Goal: Information Seeking & Learning: Learn about a topic

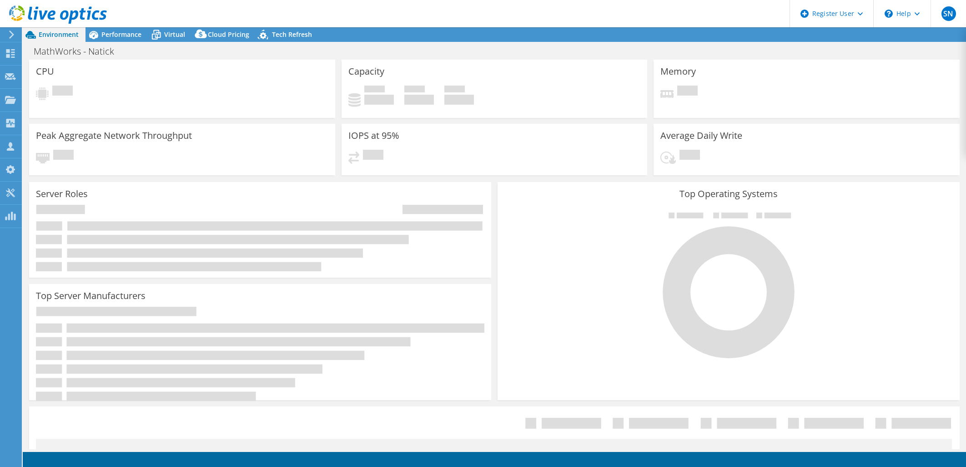
select select "USD"
select select "USEast"
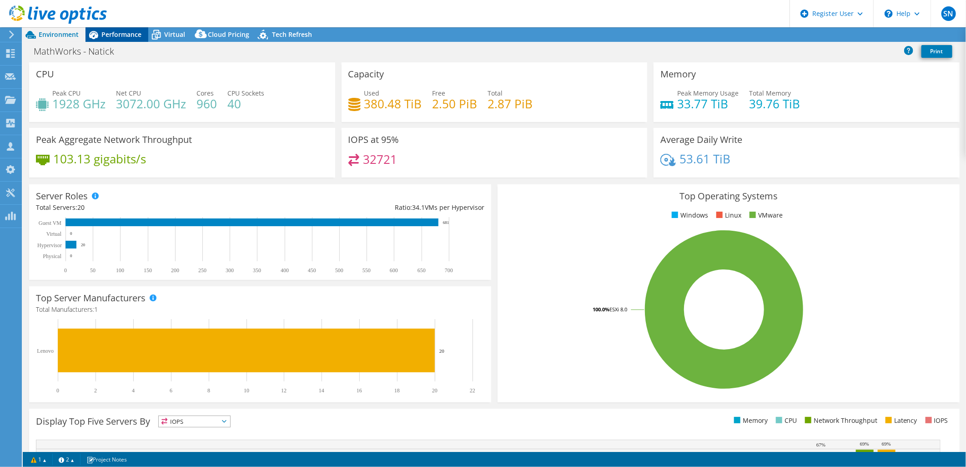
click at [131, 39] on div "Performance" at bounding box center [117, 34] width 63 height 15
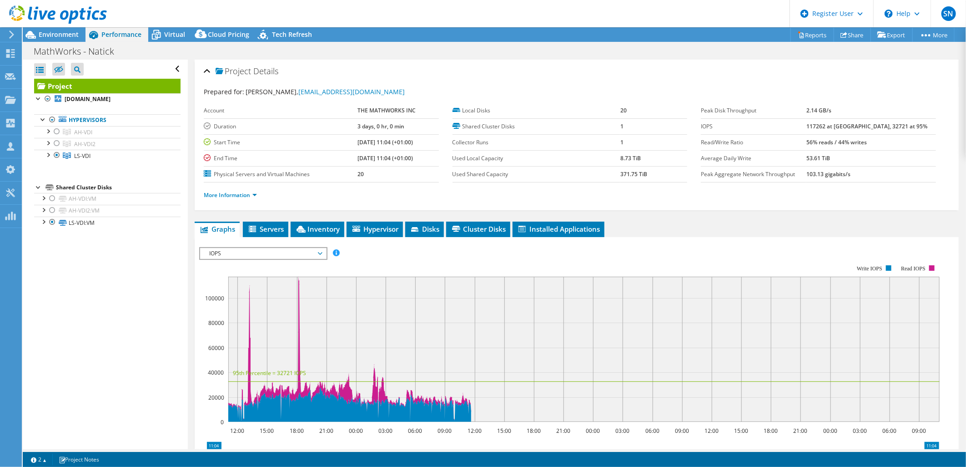
click at [835, 129] on b "117262 at [GEOGRAPHIC_DATA], 32721 at 95%" at bounding box center [867, 126] width 121 height 8
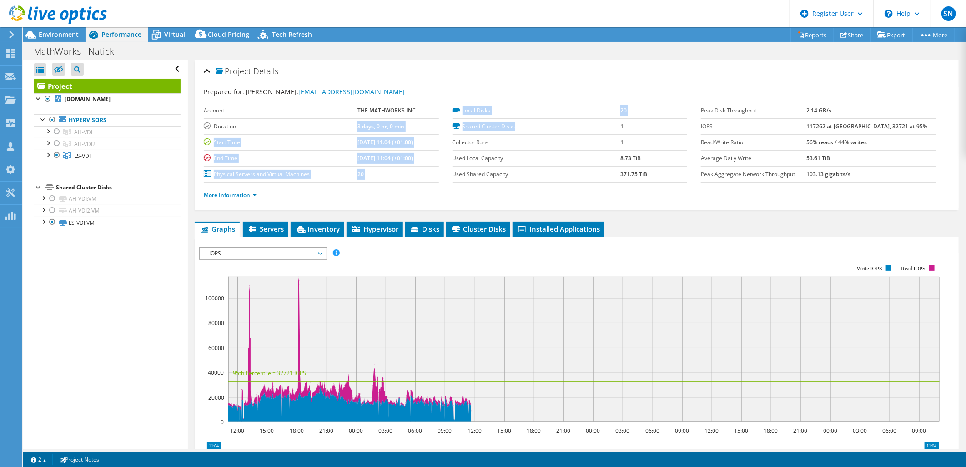
drag, startPoint x: 325, startPoint y: 126, endPoint x: 567, endPoint y: 128, distance: 241.2
click at [567, 128] on section "Account THE MATHWORKS INC Duration 3 days, 0 hr, 0 min Start Time [DATE] 11:04 …" at bounding box center [452, 143] width 497 height 80
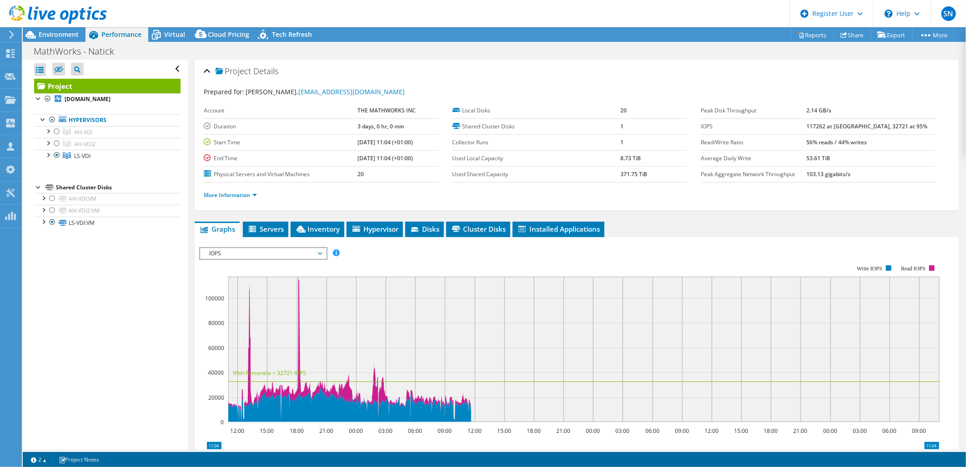
drag, startPoint x: 567, startPoint y: 128, endPoint x: 511, endPoint y: 180, distance: 76.0
click at [547, 170] on label "Used Shared Capacity" at bounding box center [537, 174] width 168 height 9
drag, startPoint x: 821, startPoint y: 126, endPoint x: 852, endPoint y: 120, distance: 31.7
click at [852, 120] on tr "IOPS 117262 at [GEOGRAPHIC_DATA], 32721 at 95%" at bounding box center [818, 126] width 235 height 16
click at [814, 224] on ul "Graphs Servers Inventory Hypervisor Disks Cluster Disks Installed Applications" at bounding box center [577, 229] width 764 height 15
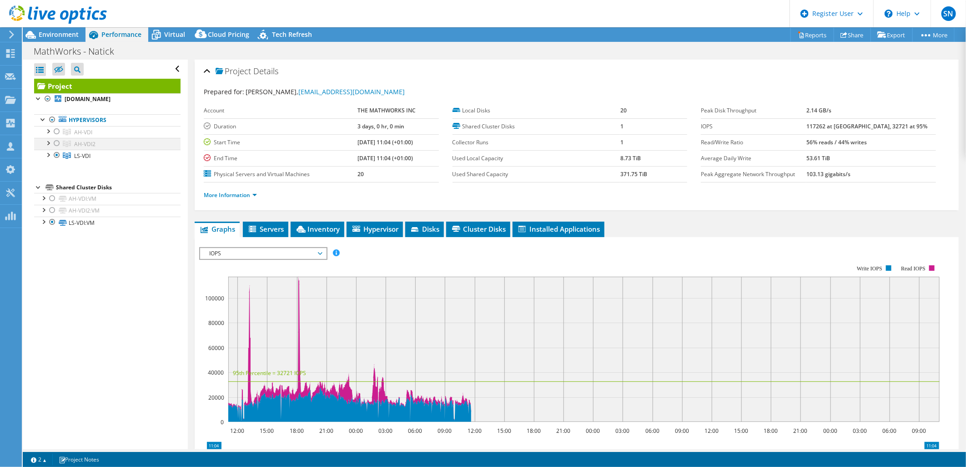
click at [56, 143] on div at bounding box center [56, 143] width 9 height 11
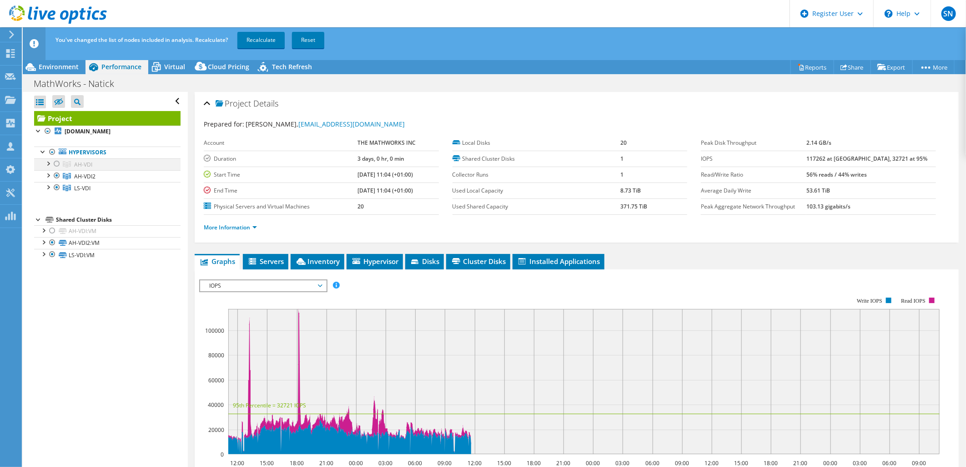
click at [56, 164] on div at bounding box center [56, 163] width 9 height 11
click at [56, 188] on div at bounding box center [56, 187] width 9 height 11
click at [257, 39] on link "Recalculate" at bounding box center [261, 40] width 47 height 16
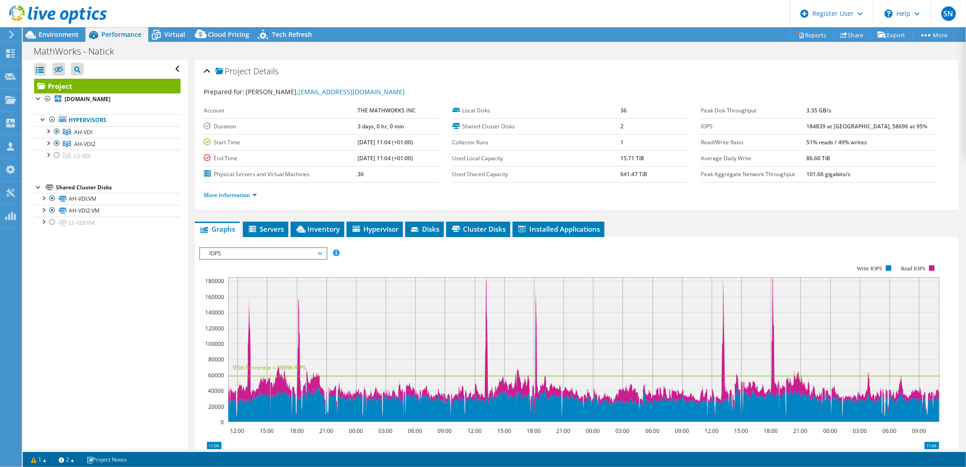
drag, startPoint x: 779, startPoint y: 236, endPoint x: 773, endPoint y: 236, distance: 6.4
click at [779, 237] on div "IOPS Disk Throughput IO Size Latency Queue Depth CPU Percentage Memory Page Fau…" at bounding box center [576, 397] width 755 height 321
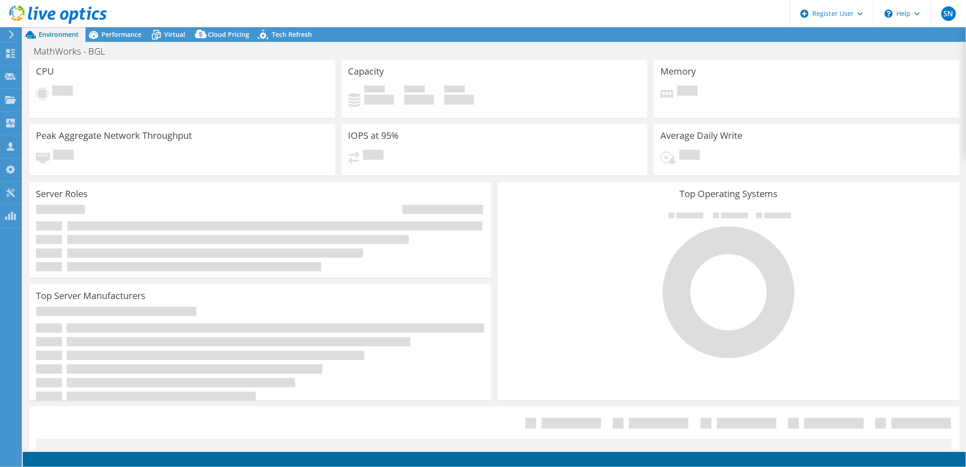
select select "USEast"
select select "USD"
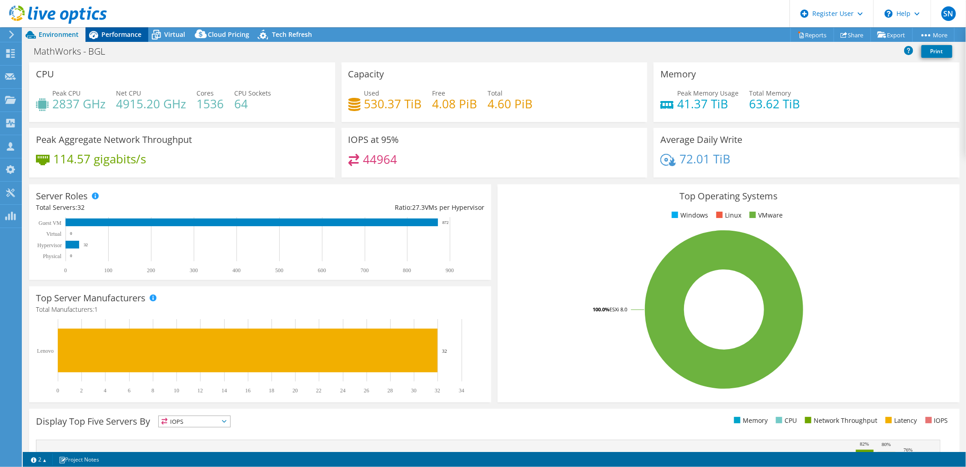
click at [132, 35] on span "Performance" at bounding box center [121, 34] width 40 height 9
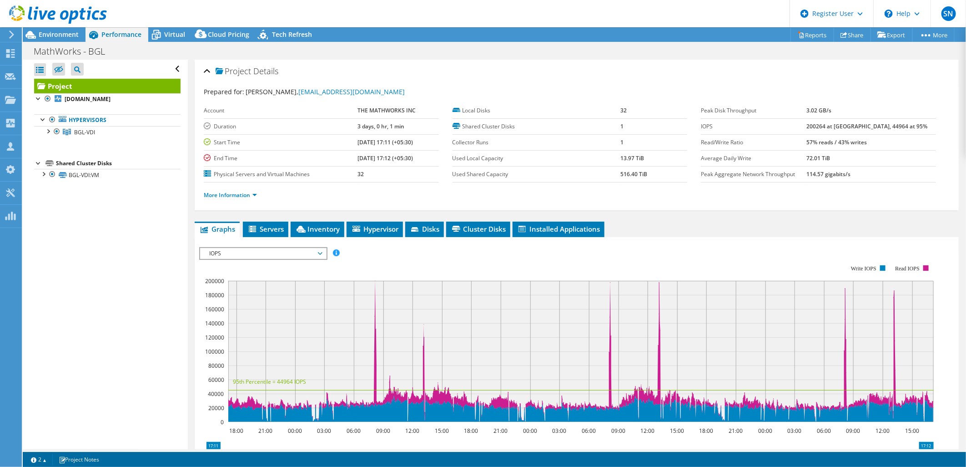
drag, startPoint x: 824, startPoint y: 125, endPoint x: 849, endPoint y: 131, distance: 25.6
click at [849, 131] on tr "IOPS 200264 at Peak, 44964 at 95%" at bounding box center [818, 126] width 235 height 16
click at [825, 230] on ul "Graphs Servers Inventory Hypervisor Disks Cluster Disks Installed Applications" at bounding box center [577, 229] width 764 height 15
click at [753, 180] on td "Peak Aggregate Network Throughput" at bounding box center [754, 174] width 106 height 16
drag, startPoint x: 819, startPoint y: 123, endPoint x: 848, endPoint y: 132, distance: 30.1
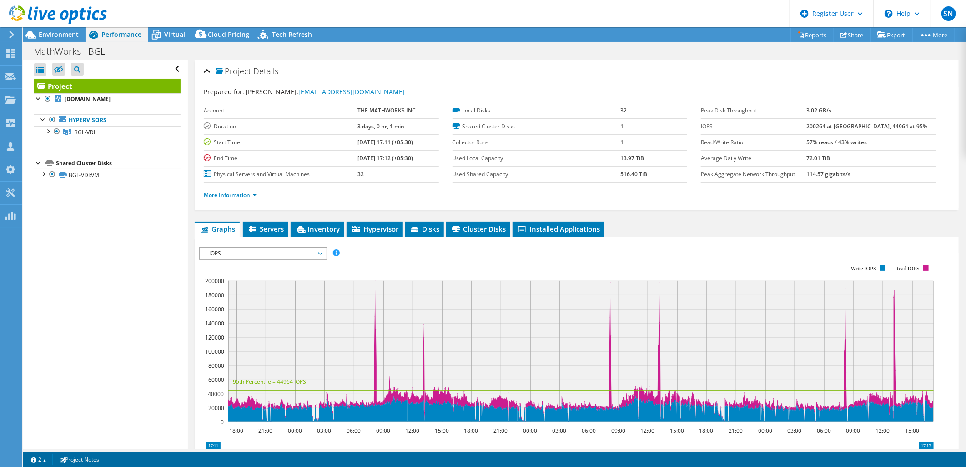
click at [848, 132] on tr "IOPS 200264 at Peak, 44964 at 95%" at bounding box center [818, 126] width 235 height 16
drag, startPoint x: 848, startPoint y: 132, endPoint x: 807, endPoint y: 228, distance: 104.0
click at [807, 228] on ul "Graphs Servers Inventory Hypervisor Disks Cluster Disks Installed Applications" at bounding box center [577, 229] width 764 height 15
drag, startPoint x: 830, startPoint y: 126, endPoint x: 843, endPoint y: 126, distance: 13.2
click at [843, 126] on tr "IOPS 200264 at Peak, 44964 at 95%" at bounding box center [818, 126] width 235 height 16
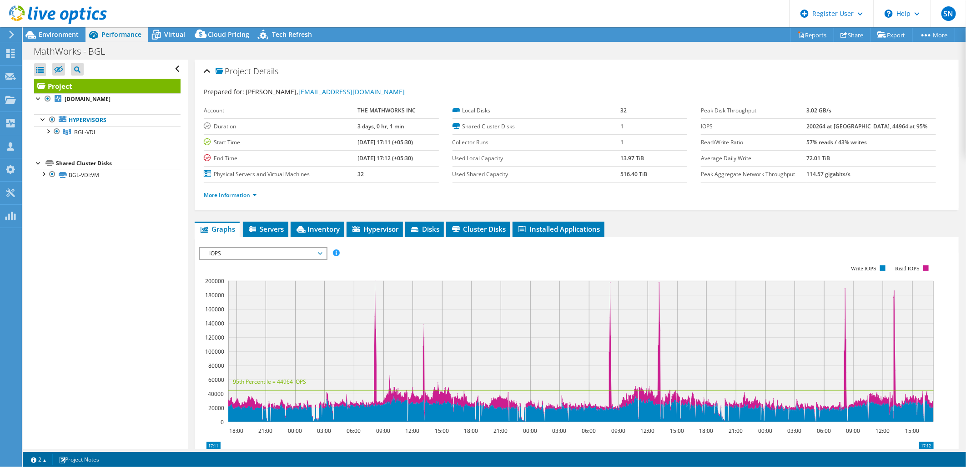
drag, startPoint x: 843, startPoint y: 126, endPoint x: 792, endPoint y: 223, distance: 110.1
click at [801, 222] on ul "Graphs Servers Inventory Hypervisor Disks Cluster Disks Installed Applications" at bounding box center [577, 229] width 764 height 15
click at [875, 126] on b "200264 at Peak, 44964 at 95%" at bounding box center [867, 126] width 121 height 8
click at [58, 38] on span "Environment" at bounding box center [59, 34] width 40 height 9
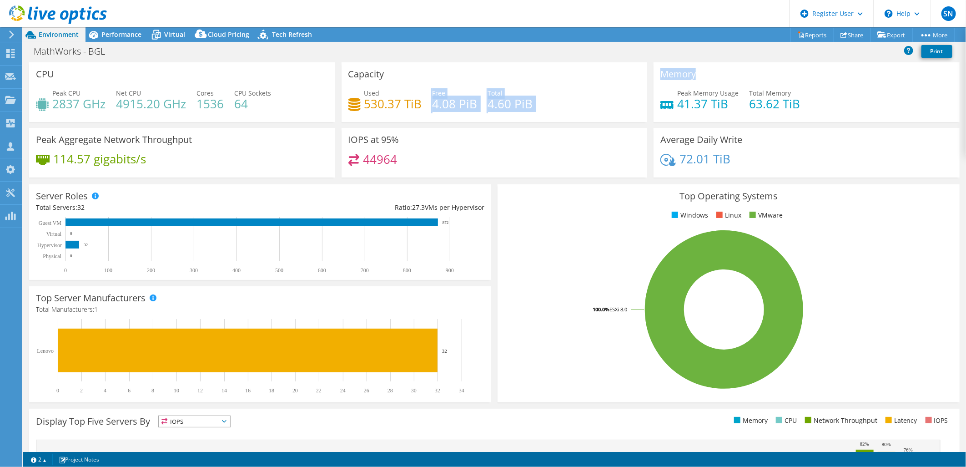
drag, startPoint x: 483, startPoint y: 105, endPoint x: 654, endPoint y: 115, distance: 171.8
click at [654, 115] on div "CPU Peak CPU 2837 GHz Net CPU 4915.20 GHz Cores 1536 CPU Sockets 64 Capacity Us…" at bounding box center [494, 122] width 937 height 121
drag, startPoint x: 654, startPoint y: 115, endPoint x: 599, endPoint y: 223, distance: 121.1
click at [599, 223] on div "Top Operating Systems Windows Linux VMware 100.0% ESXi 8.0" at bounding box center [729, 293] width 462 height 218
click at [125, 34] on span "Performance" at bounding box center [121, 34] width 40 height 9
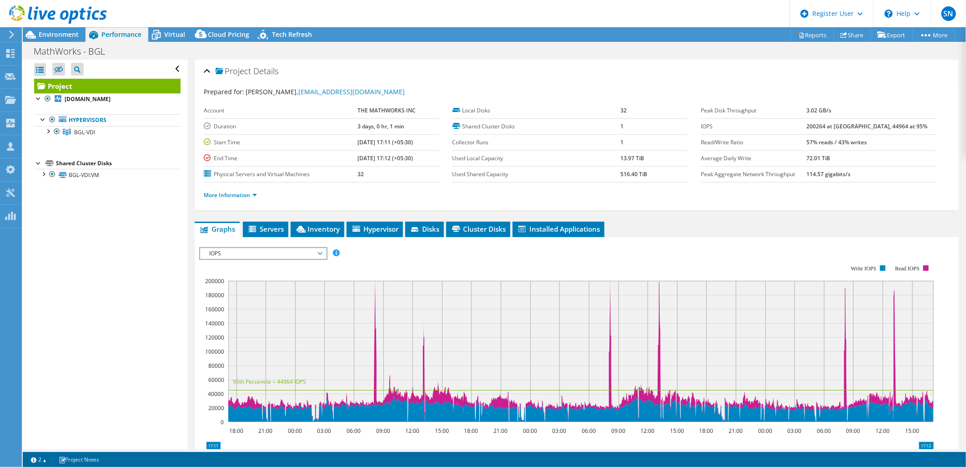
drag, startPoint x: 835, startPoint y: 124, endPoint x: 885, endPoint y: 126, distance: 49.6
click at [885, 126] on tr "IOPS 200264 at Peak, 44964 at 95%" at bounding box center [818, 126] width 235 height 16
drag, startPoint x: 885, startPoint y: 126, endPoint x: 845, endPoint y: 187, distance: 72.6
click at [845, 187] on div "More Information" at bounding box center [577, 194] width 746 height 25
drag, startPoint x: 869, startPoint y: 124, endPoint x: 911, endPoint y: 129, distance: 41.8
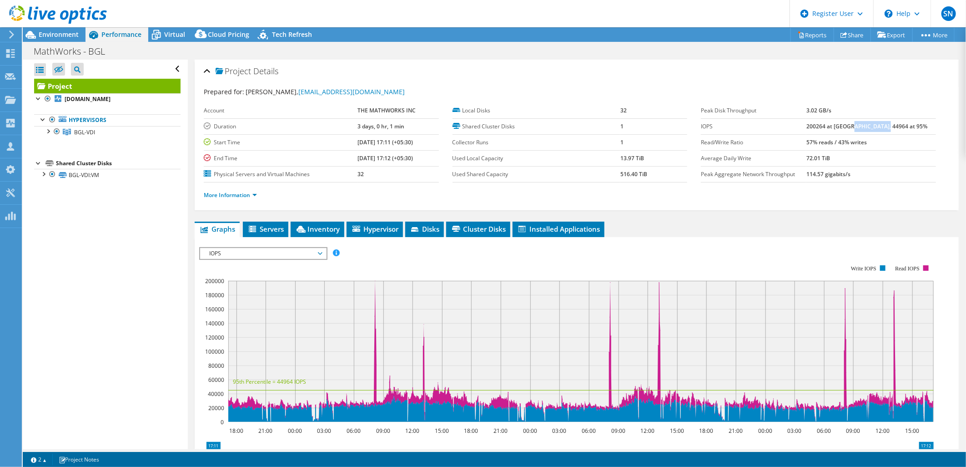
click at [911, 129] on td "200264 at Peak, 44964 at 95%" at bounding box center [872, 126] width 130 height 16
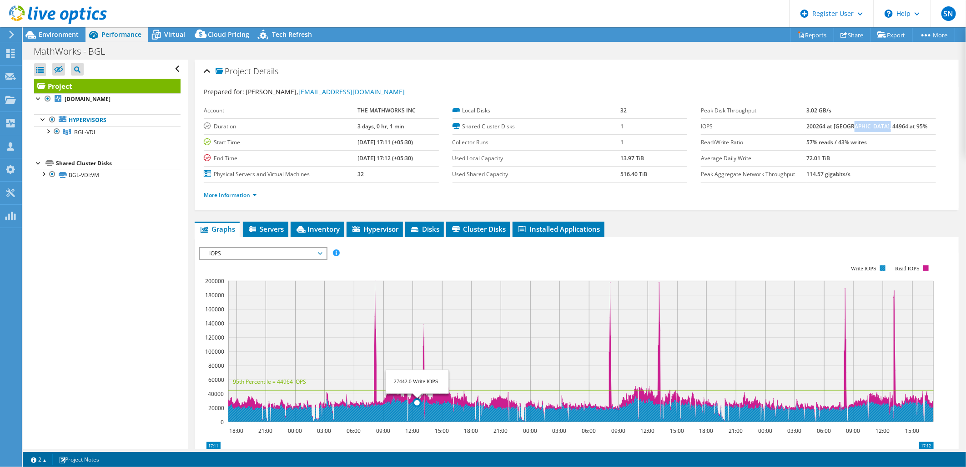
drag, startPoint x: 348, startPoint y: 415, endPoint x: 419, endPoint y: 415, distance: 70.5
click at [419, 415] on icon at bounding box center [580, 409] width 705 height 26
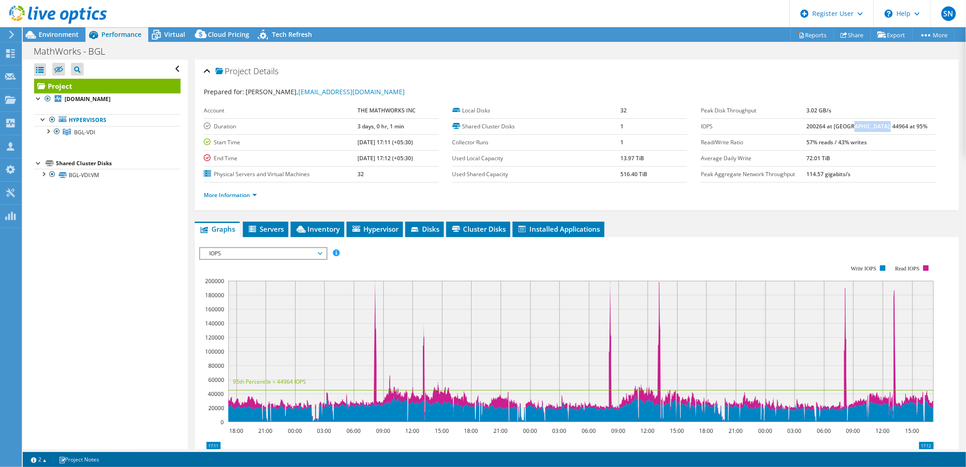
click at [546, 268] on rect at bounding box center [566, 344] width 735 height 182
click at [425, 101] on section "Prepared for: Simon Hipwell, shipwell@mathworks.com Account THE MATHWORKS INC D…" at bounding box center [577, 147] width 746 height 121
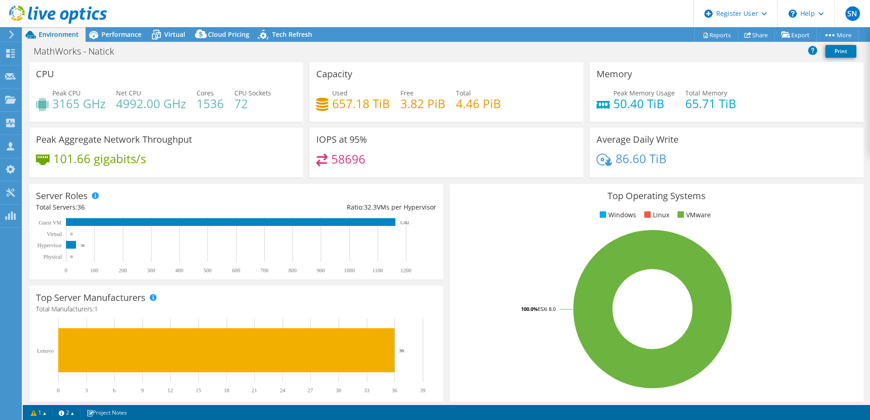
select select "USEast"
select select "USD"
